Goal: Navigation & Orientation: Find specific page/section

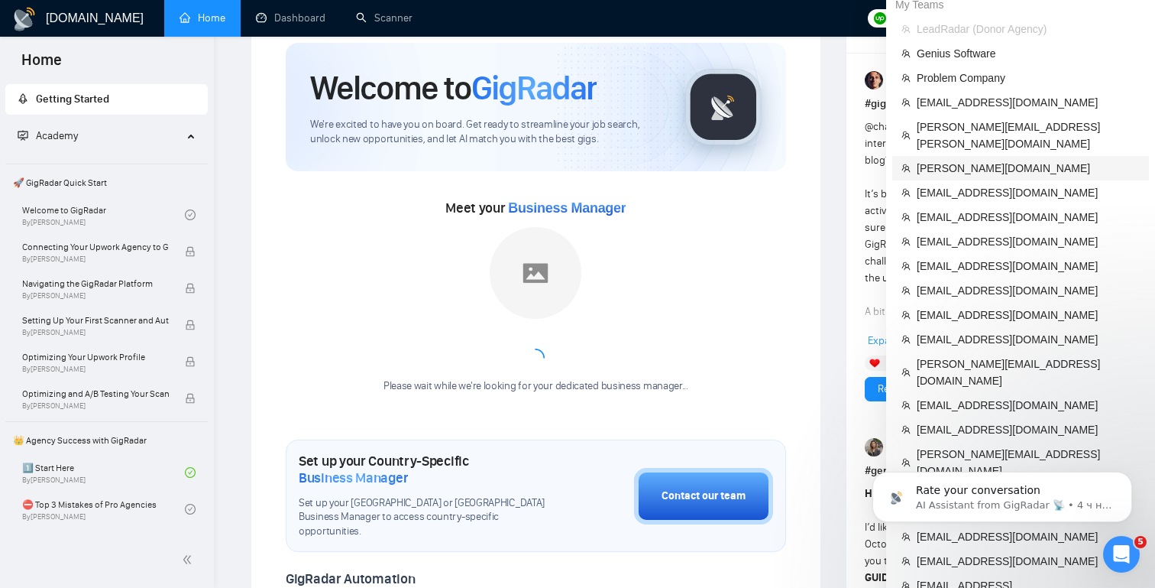
scroll to position [50, 0]
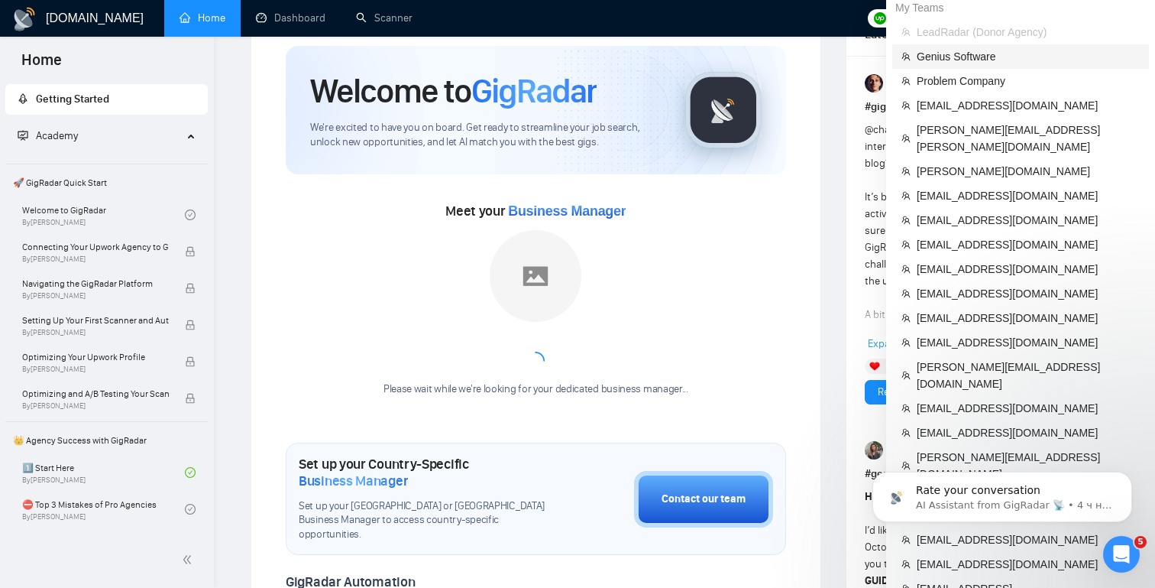
click at [938, 61] on span "Genius Software" at bounding box center [1028, 56] width 223 height 17
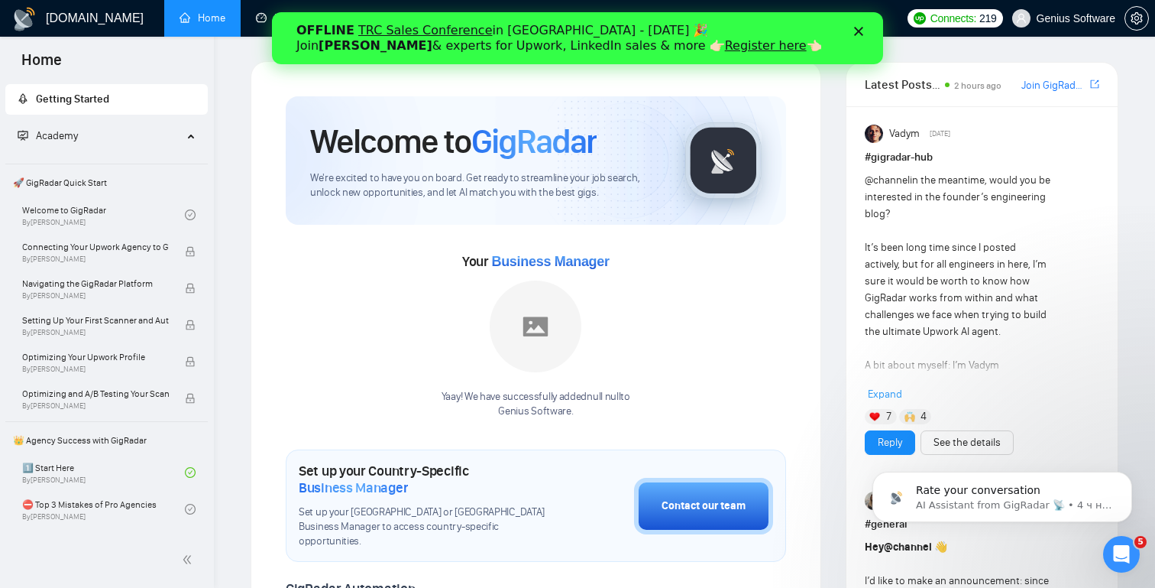
click at [725, 49] on link "Register here" at bounding box center [766, 45] width 82 height 15
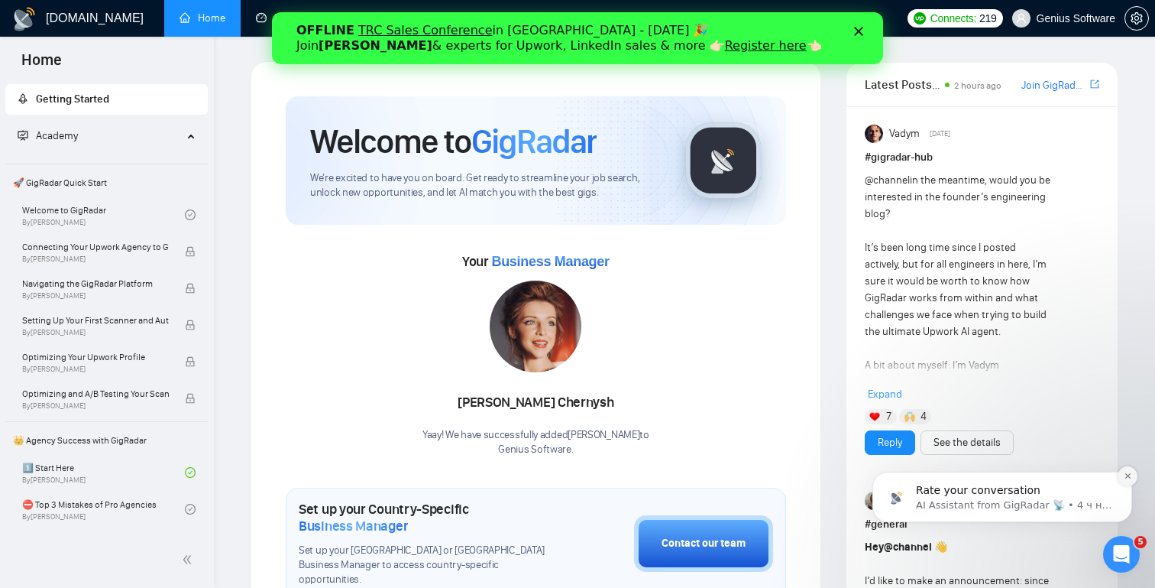
click at [1131, 478] on icon "Dismiss notification" at bounding box center [1128, 475] width 8 height 8
